Goal: Check status

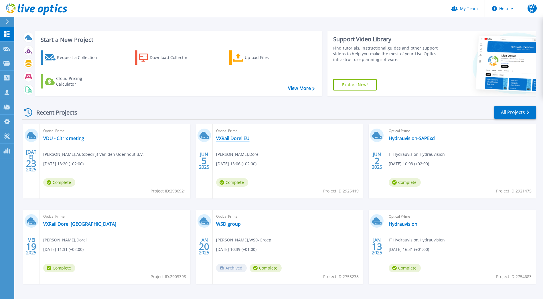
click at [229, 138] on link "VXRail Dorel EU" at bounding box center [233, 138] width 34 height 6
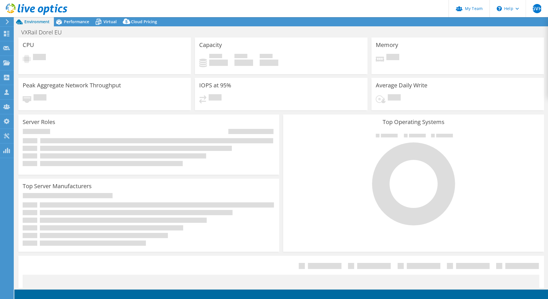
select select "EUFrankfurt"
select select "EUR"
